Goal: Task Accomplishment & Management: Manage account settings

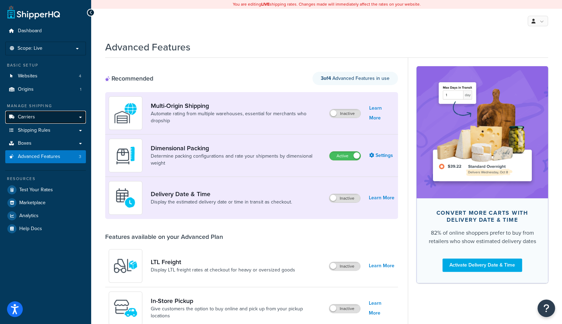
click at [34, 118] on span "Carriers" at bounding box center [26, 117] width 17 height 6
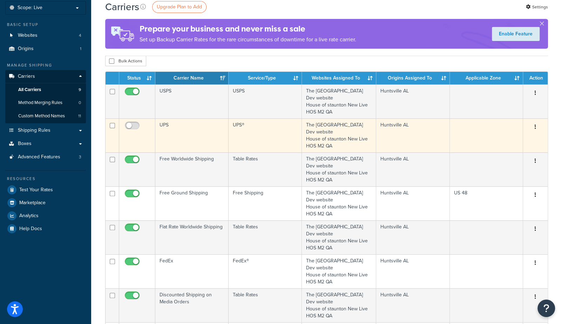
scroll to position [41, 0]
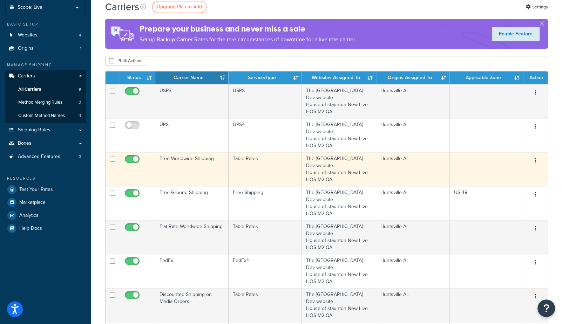
click at [183, 168] on td "Free Worldwide Shipping" at bounding box center [191, 169] width 73 height 34
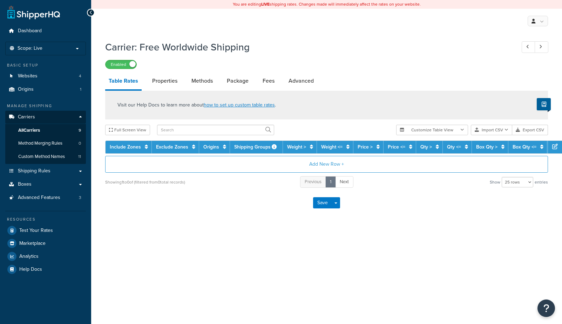
select select "25"
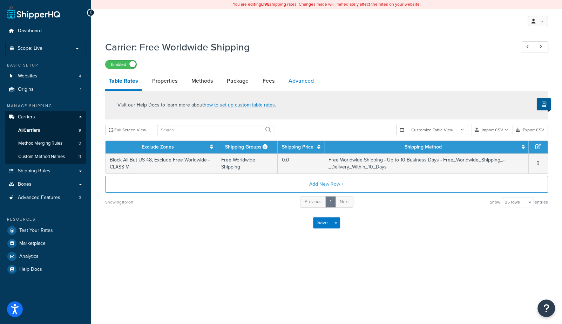
click at [291, 78] on link "Advanced" at bounding box center [301, 81] width 32 height 17
select select "false"
